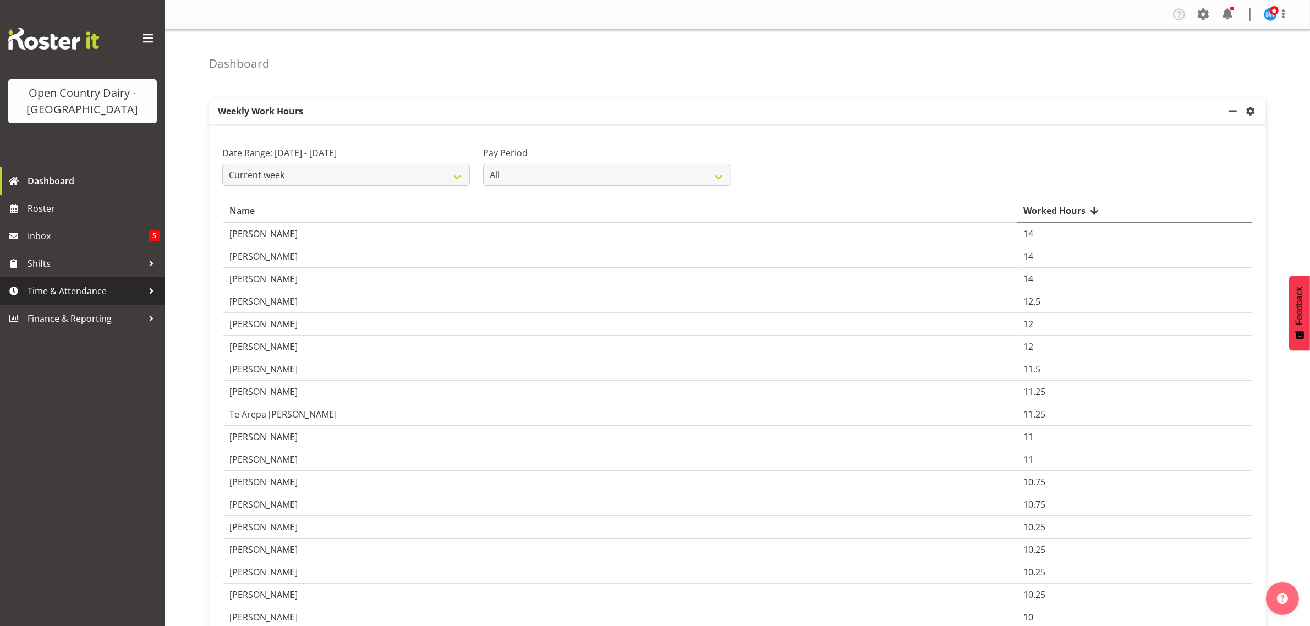
click at [95, 291] on span "Time & Attendance" at bounding box center [86, 291] width 116 height 17
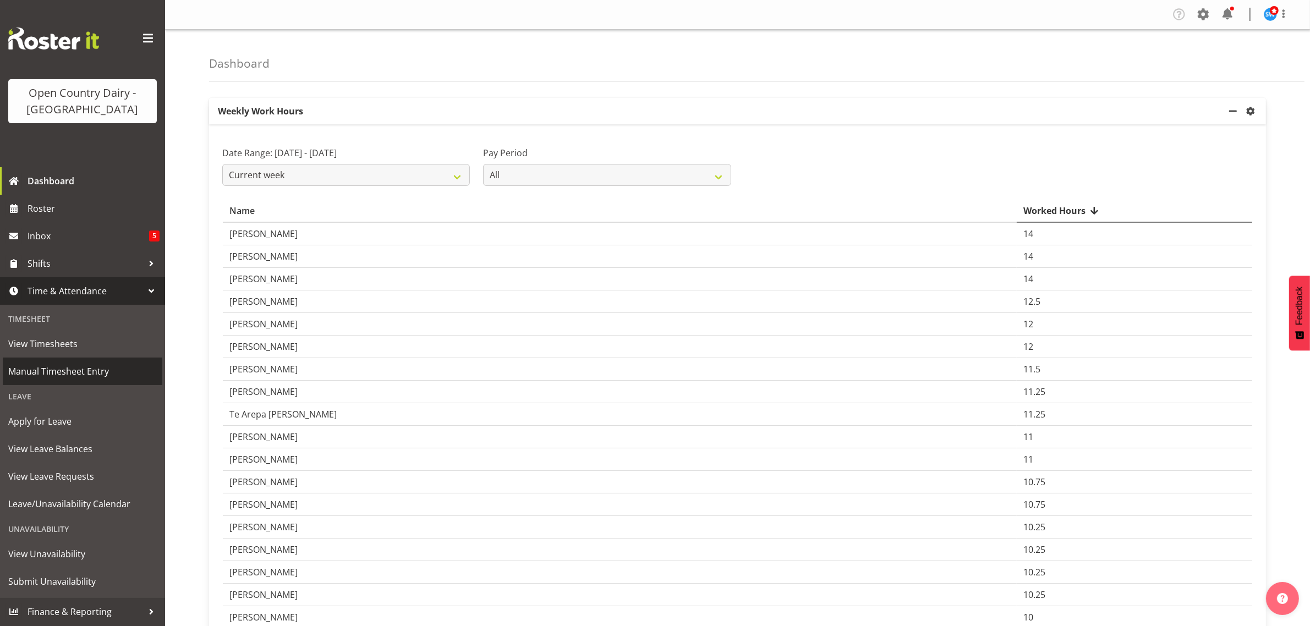
click at [72, 370] on span "Manual Timesheet Entry" at bounding box center [82, 371] width 149 height 17
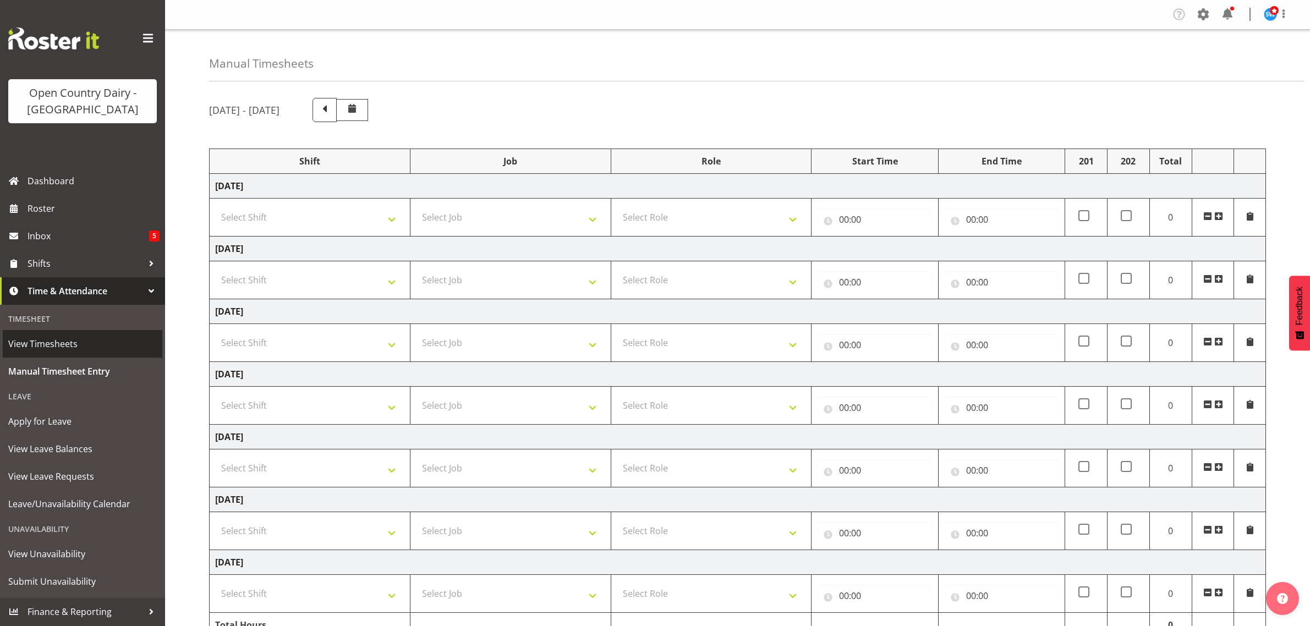
click at [64, 346] on span "View Timesheets" at bounding box center [82, 344] width 149 height 17
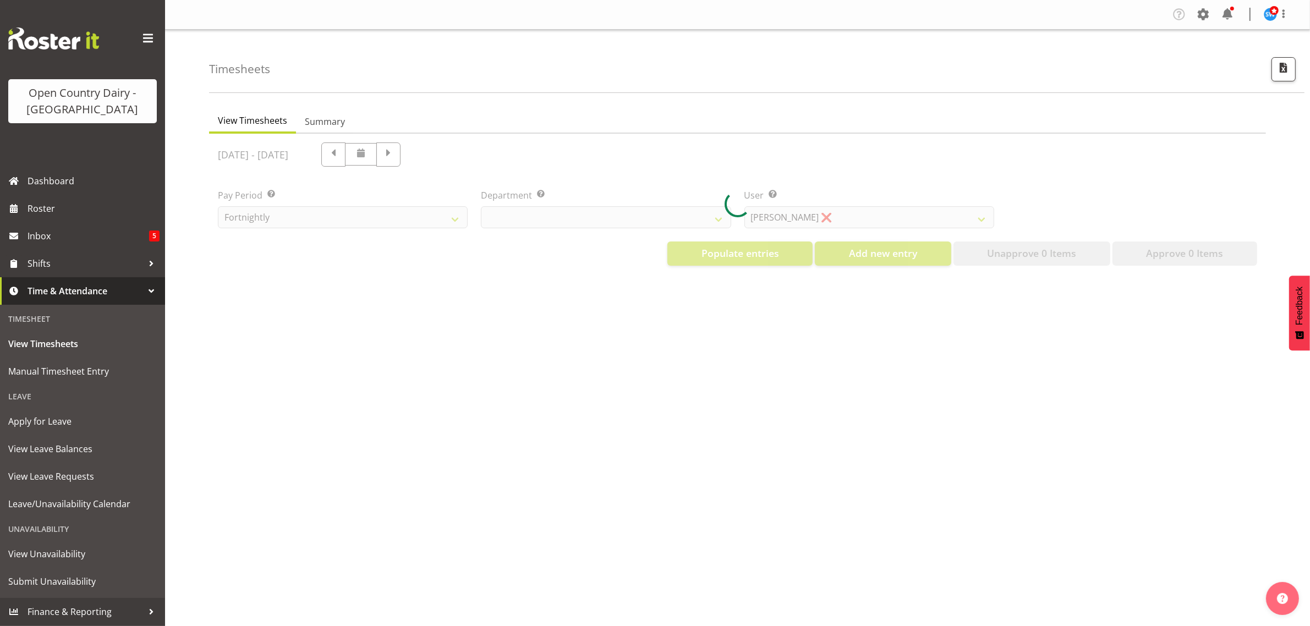
select select "733"
select select "7414"
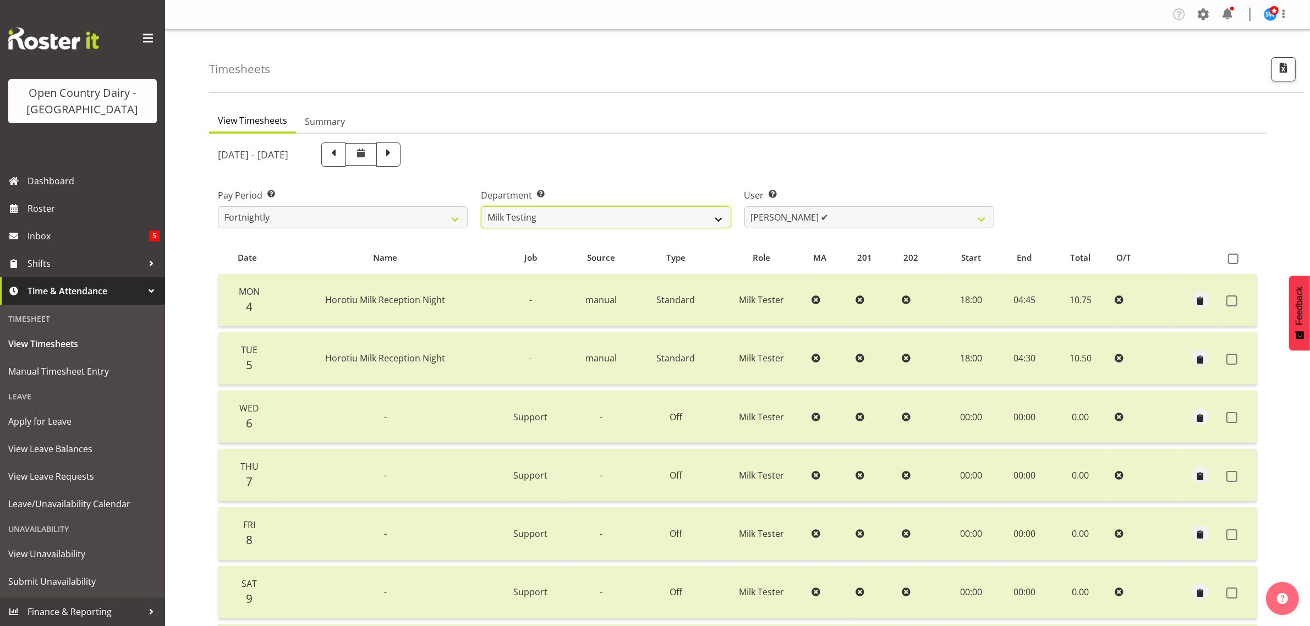
click at [583, 213] on select "701 702 703 704 705 706 707 708 709 710 711 712 713 714 715 716 717 718 719 720" at bounding box center [606, 217] width 250 height 22
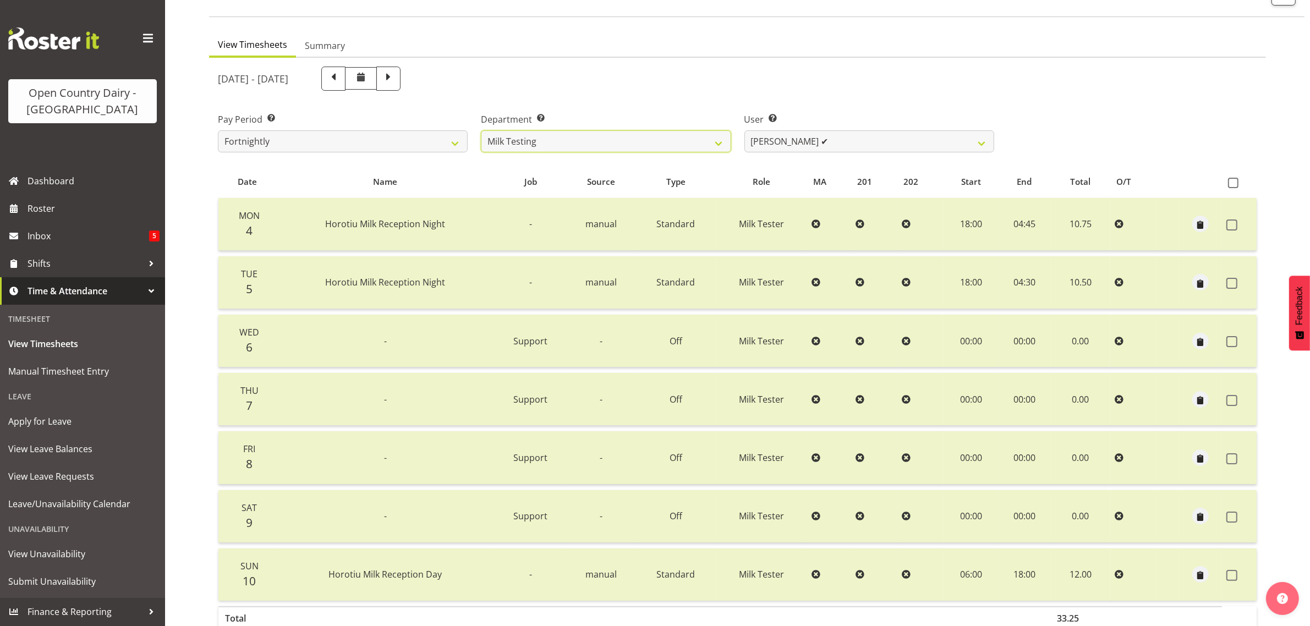
scroll to position [141, 0]
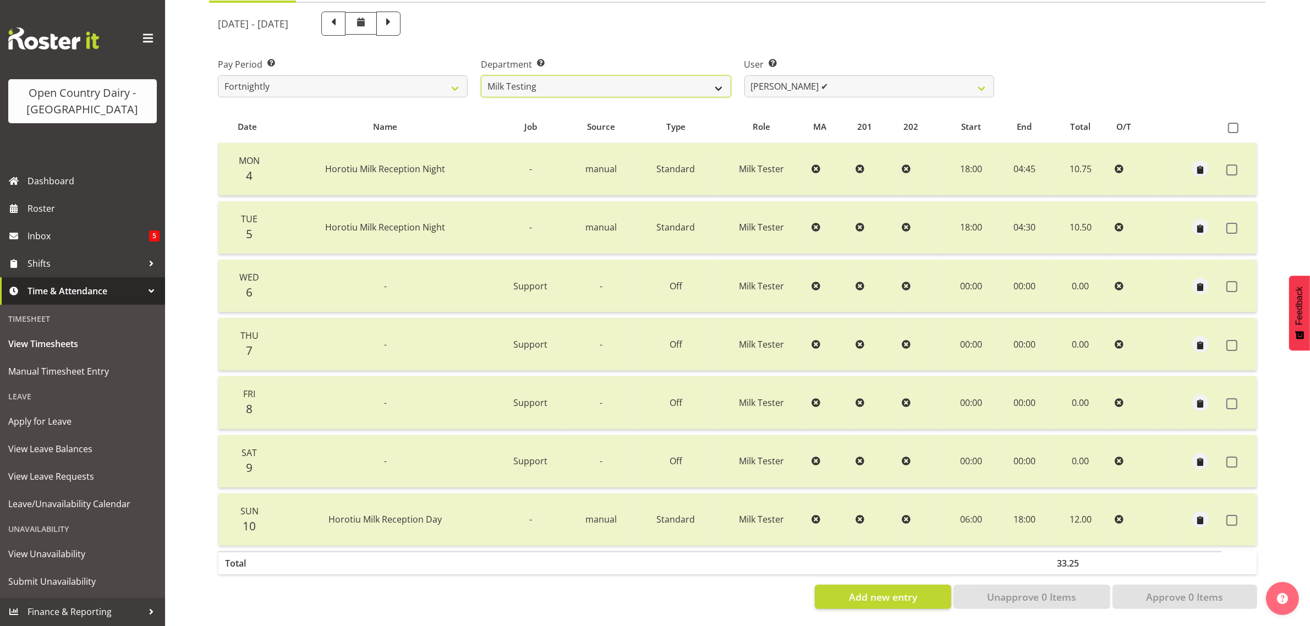
click at [620, 75] on select "701 702 703 704 705 706 707 708 709 710 711 712 713 714 715 716 717 718 719 720" at bounding box center [606, 86] width 250 height 22
click at [481, 75] on select "701 702 703 704 705 706 707 708 709 710 711 712 713 714 715 716 717 718 719 720" at bounding box center [606, 86] width 250 height 22
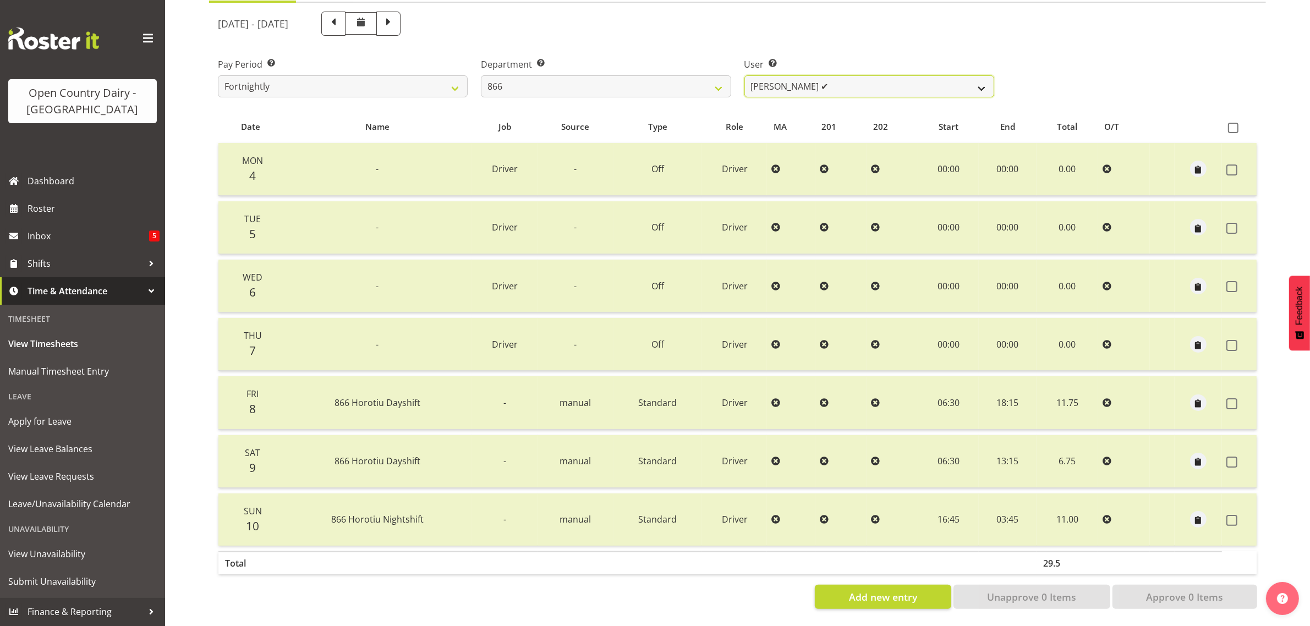
click at [854, 77] on select "Harshdeep Singh ✔ Jacques Nel ✔ Navreet Jawanda ✔ Neil Abrahams ✔" at bounding box center [870, 86] width 250 height 22
click at [678, 75] on select "701 702 703 704 705 706 707 708 709 710 711 712 713 714 715 716 717 718 719 720" at bounding box center [606, 86] width 250 height 22
click at [481, 75] on select "701 702 703 704 705 706 707 708 709 710 711 712 713 714 715 716 717 718 719 720" at bounding box center [606, 86] width 250 height 22
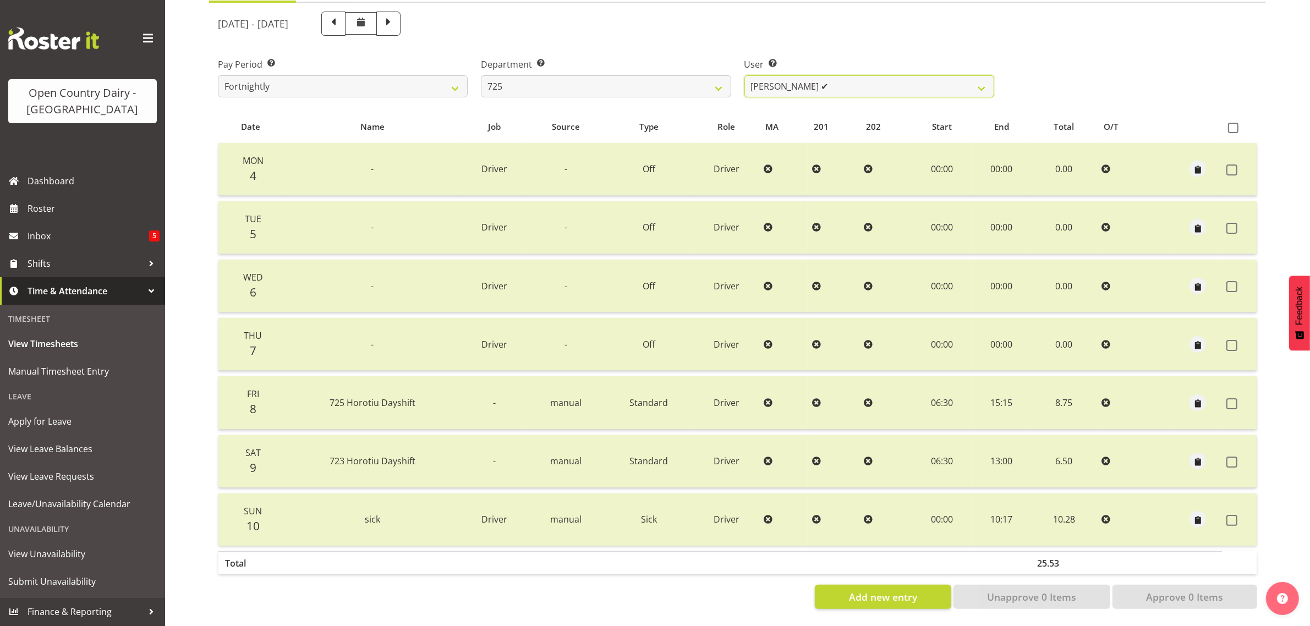
click at [856, 75] on select "Bhupinder Dhaliwal ✔ Gurpreet Singh Kahlon ✔ Hendrik Potgieter ✔ Len Grace ✔" at bounding box center [870, 86] width 250 height 22
click at [702, 75] on select "701 702 703 704 705 706 707 708 709 710 711 712 713 714 715 716 717 718 719 720" at bounding box center [606, 86] width 250 height 22
select select "710"
click at [481, 75] on select "701 702 703 704 705 706 707 708 709 710 711 712 713 714 715 716 717 718 719 720" at bounding box center [606, 86] width 250 height 22
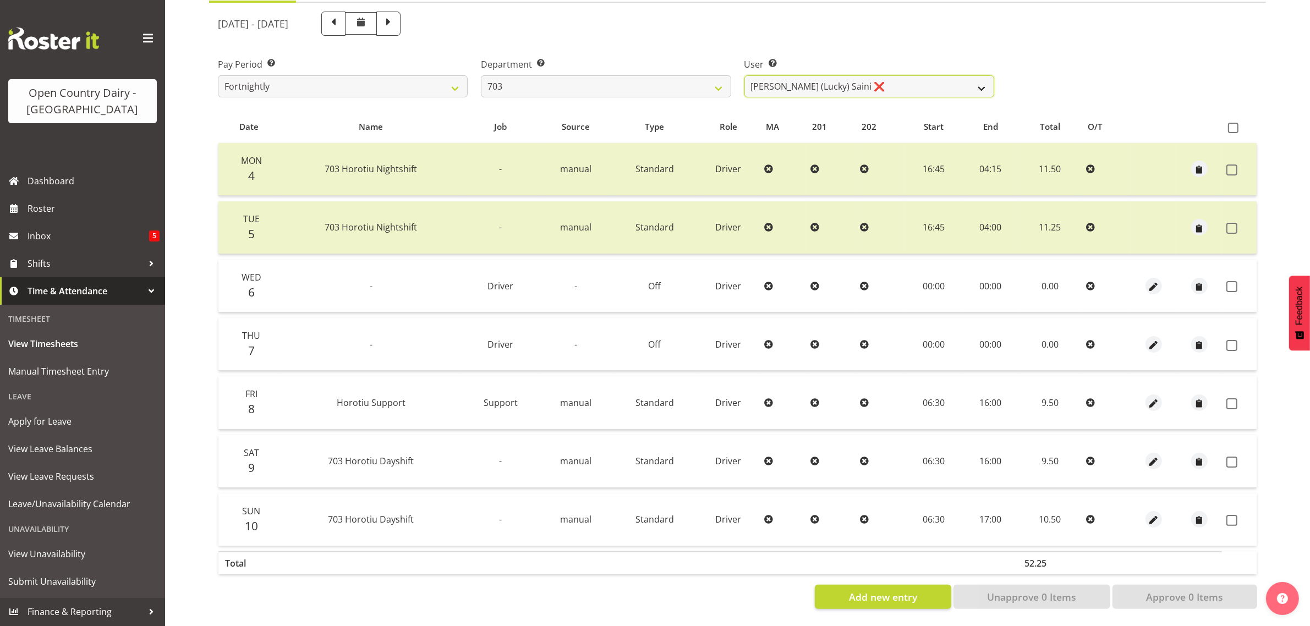
click at [883, 75] on select "Bhupinder (Lucky) Saini ❌ Mark Fowler ✔ Tama Baker ✔" at bounding box center [870, 86] width 250 height 22
click at [1230, 123] on span at bounding box center [1233, 128] width 10 height 10
click at [1230, 124] on input "checkbox" at bounding box center [1231, 127] width 7 height 7
checkbox input "true"
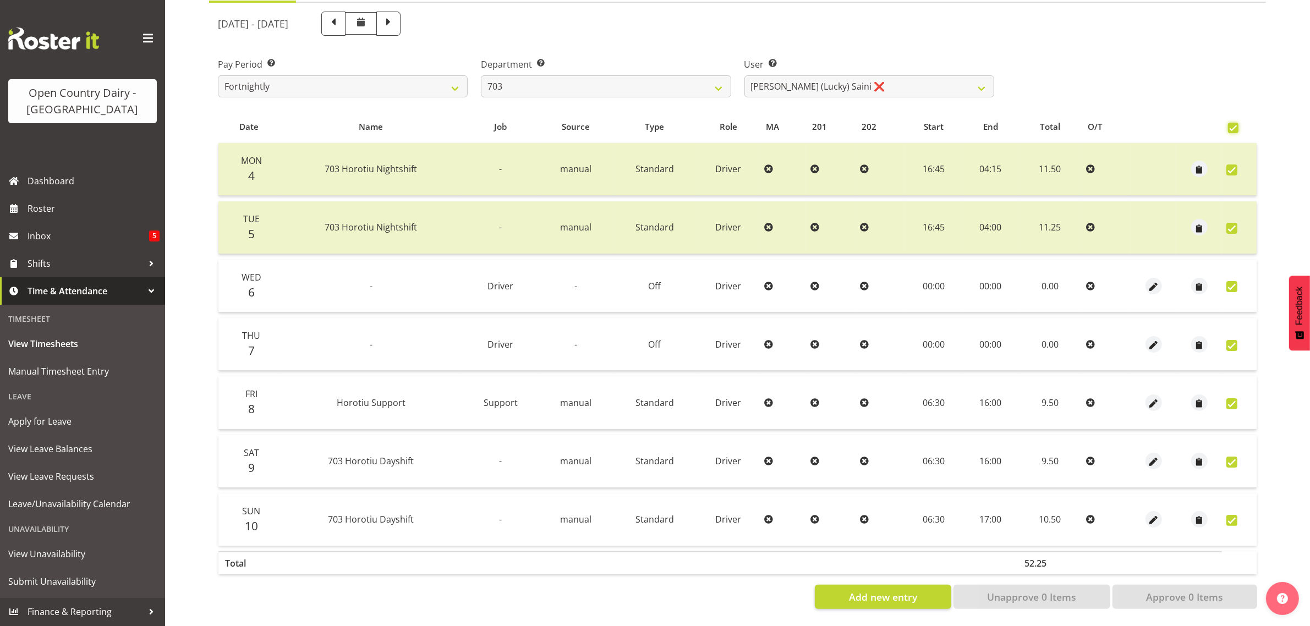
checkbox input "true"
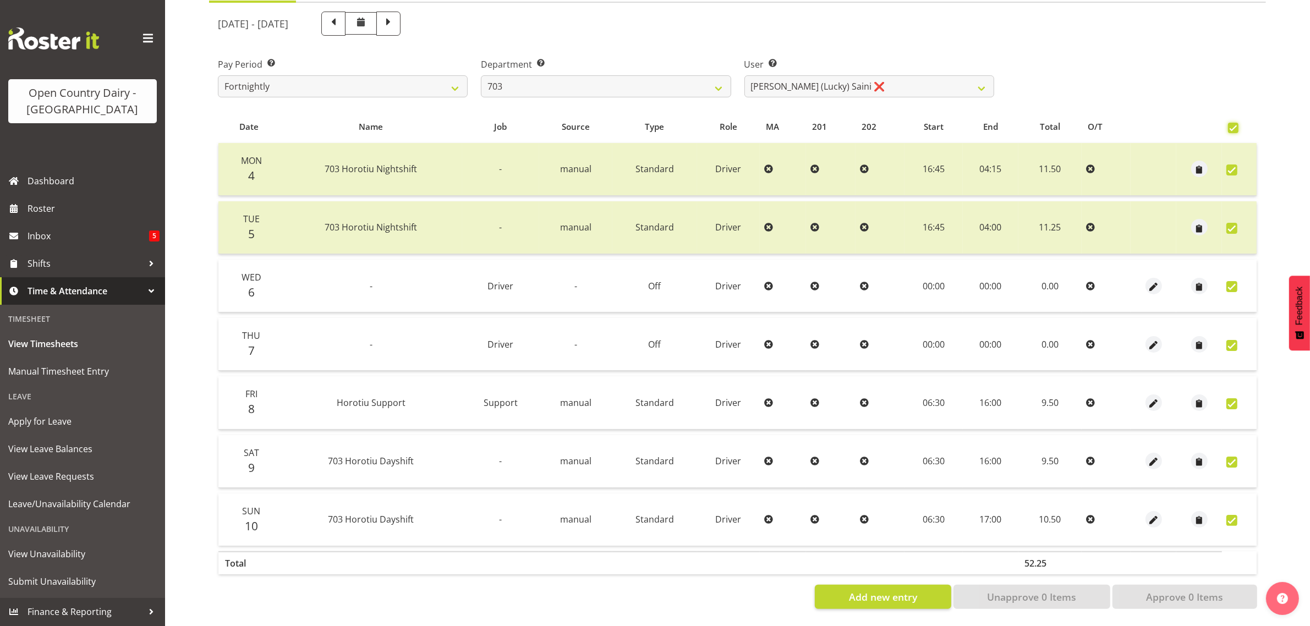
checkbox input "true"
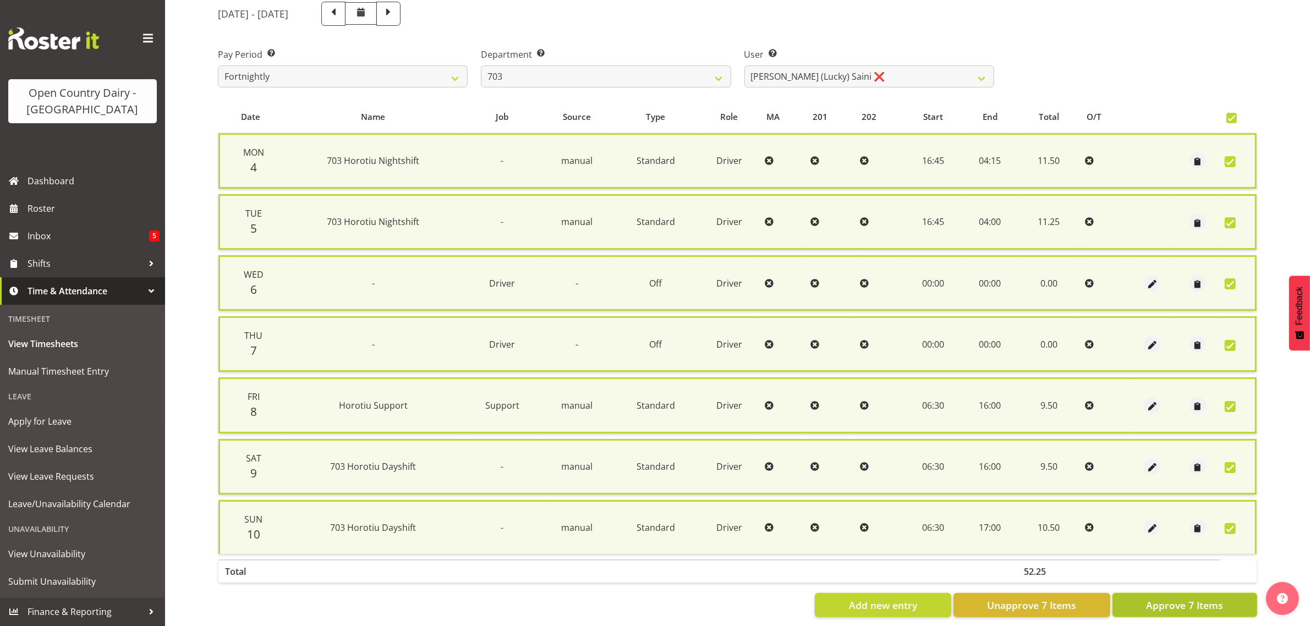
click at [1179, 603] on span "Approve 7 Items" at bounding box center [1184, 605] width 77 height 14
checkbox input "false"
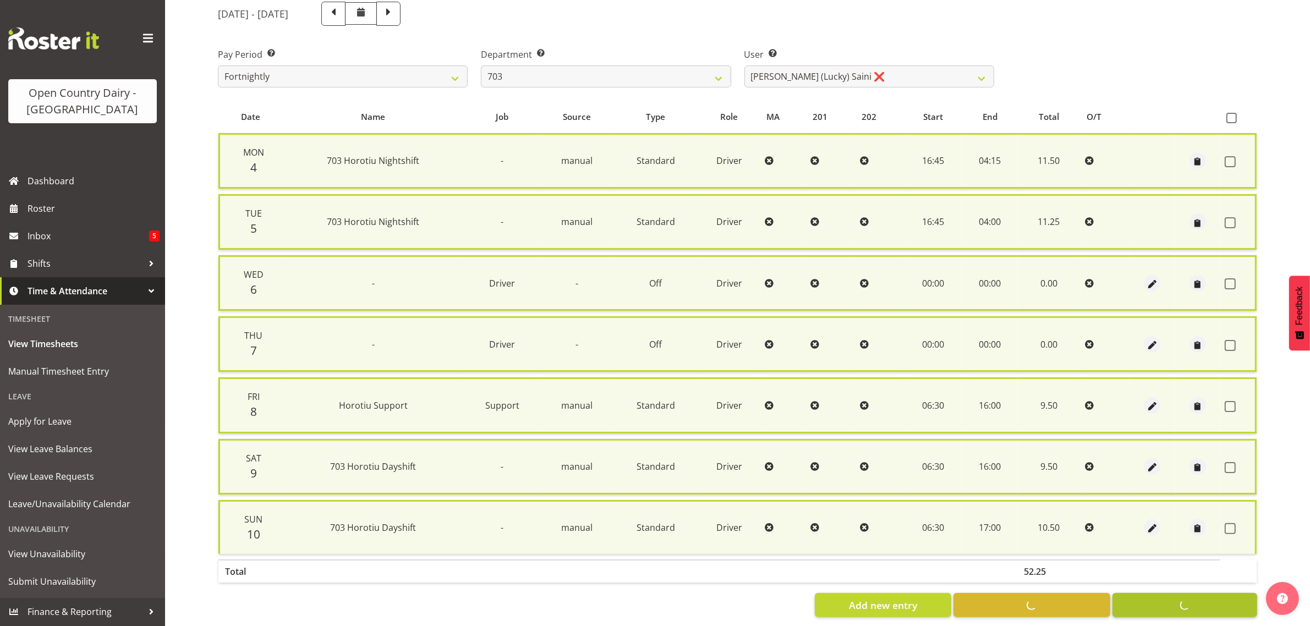
checkbox input "false"
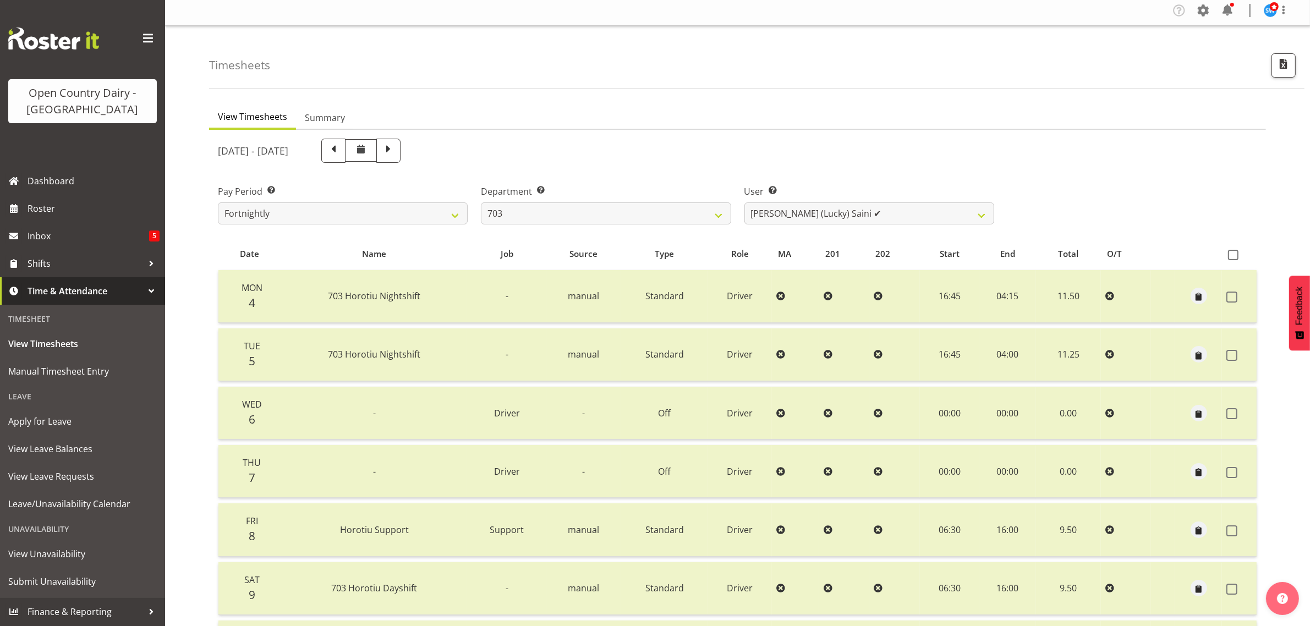
scroll to position [0, 0]
click at [937, 215] on select "Bhupinder (Lucky) Saini ✔ Mark Fowler ✔ Tama Baker ✔" at bounding box center [870, 217] width 250 height 22
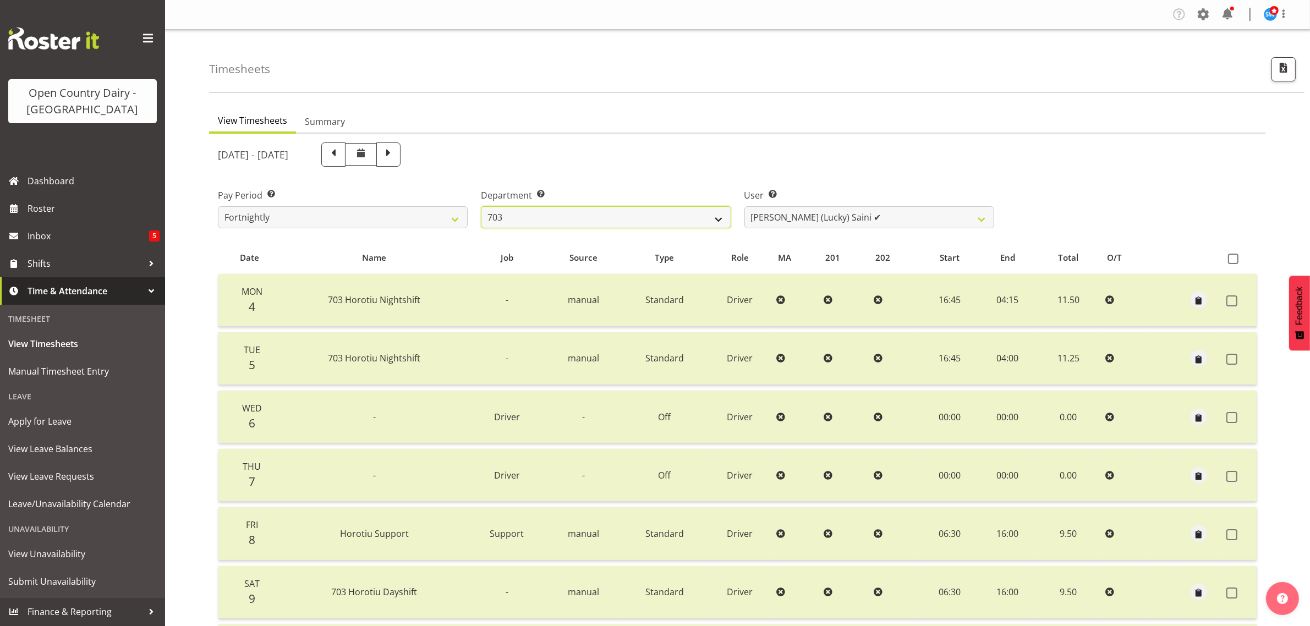
click at [573, 212] on select "701 702 703 704 705 706 707 708 709 710 711 712 713 714 715 716 717 718 719 720" at bounding box center [606, 217] width 250 height 22
select select "717"
click at [481, 206] on select "701 702 703 704 705 706 707 708 709 710 711 712 713 714 715 716 717 718 719 720" at bounding box center [606, 217] width 250 height 22
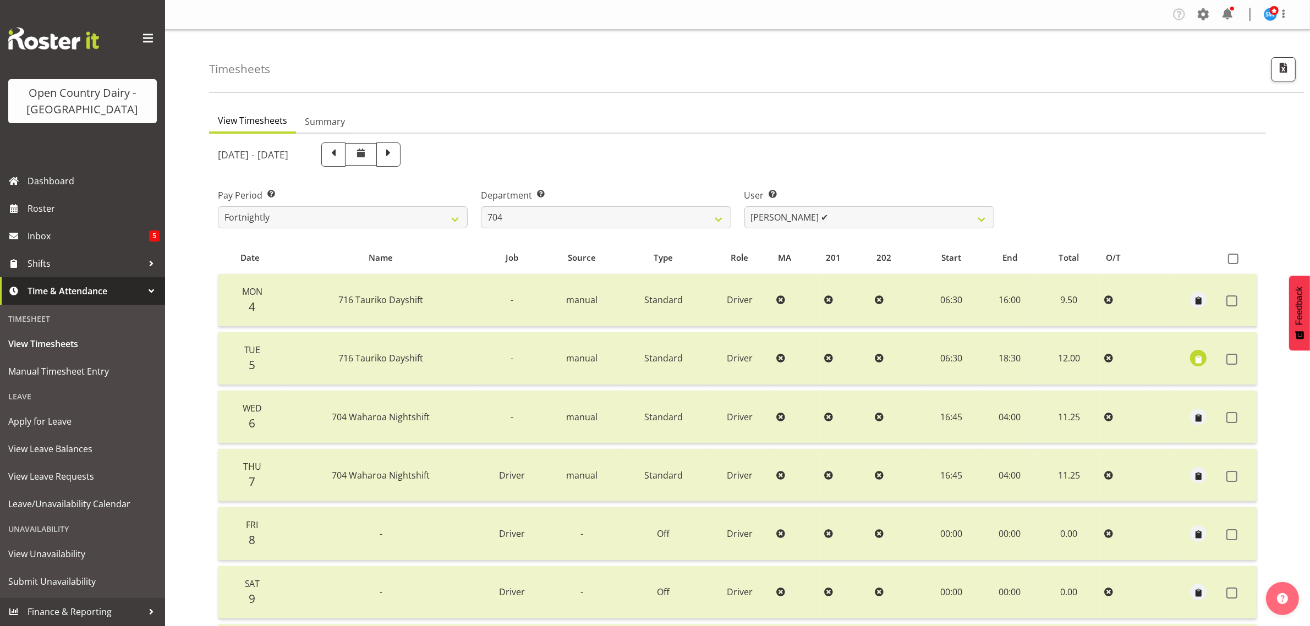
click at [879, 228] on div "User Select user. Note: This is filtered down by the previous two drop-down ite…" at bounding box center [869, 204] width 263 height 62
click at [879, 215] on select "Graham Houghton ✔ Jon Williams ✔ Stephen Rae ✔" at bounding box center [870, 217] width 250 height 22
click at [72, 207] on span "Roster" at bounding box center [94, 208] width 132 height 17
